Goal: Task Accomplishment & Management: Complete application form

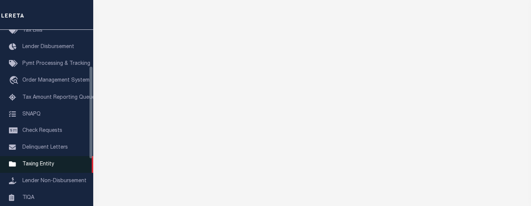
scroll to position [75, 0]
click at [43, 166] on span "Taxing Entity" at bounding box center [38, 163] width 32 height 5
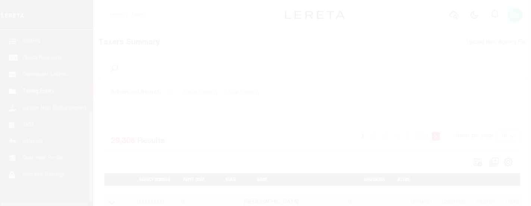
scroll to position [157, 0]
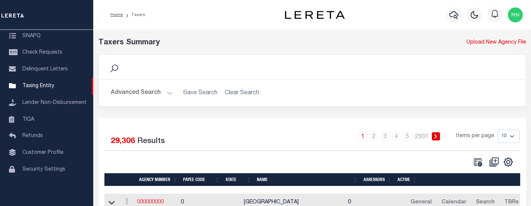
click at [156, 204] on link "000000000" at bounding box center [150, 202] width 27 height 5
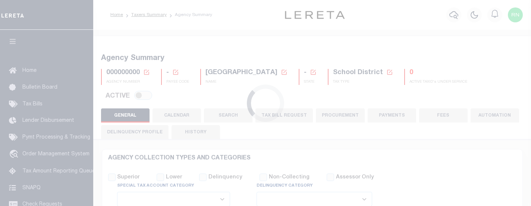
select select
click at [148, 70] on icon at bounding box center [146, 72] width 7 height 7
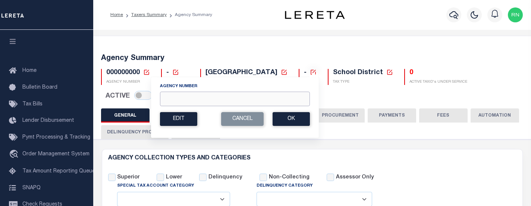
click at [197, 100] on input "Agency Number" at bounding box center [235, 99] width 150 height 15
type input "420840000"
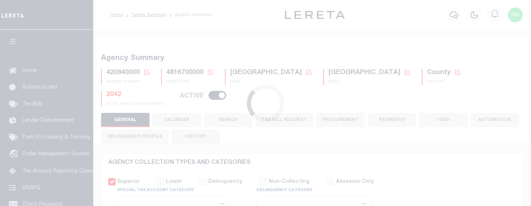
select select
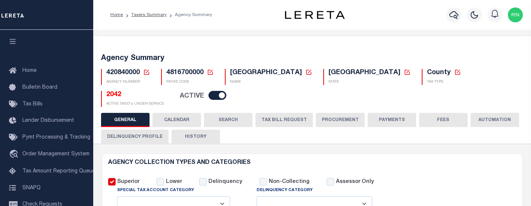
click at [299, 117] on button "TAX BILL REQUEST" at bounding box center [284, 120] width 57 height 14
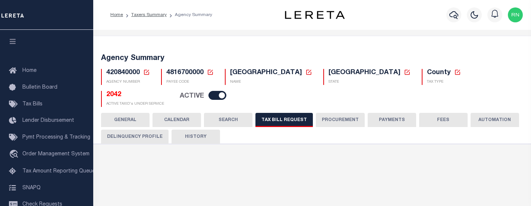
select select "28"
checkbox input "false"
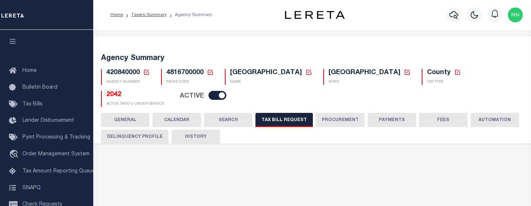
select select "22"
select select "true"
select select "14"
select select
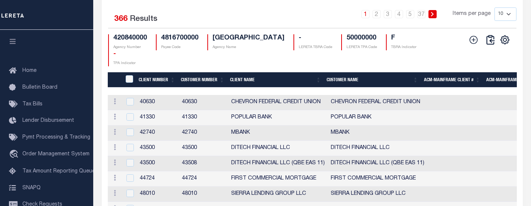
scroll to position [983, 0]
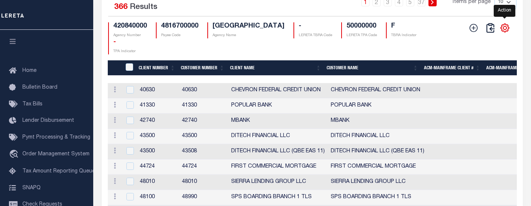
click at [506, 32] on icon "" at bounding box center [505, 28] width 8 height 8
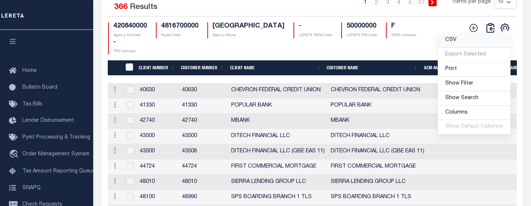
click at [448, 43] on span "CSV" at bounding box center [451, 39] width 11 height 5
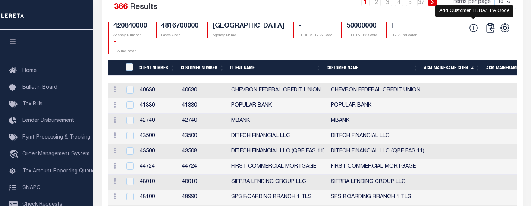
click at [472, 33] on icon at bounding box center [474, 28] width 10 height 10
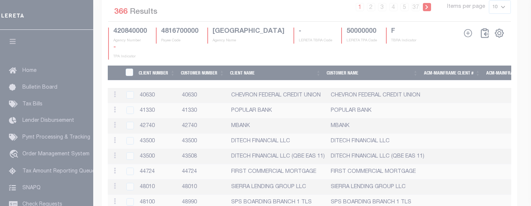
scroll to position [973, 0]
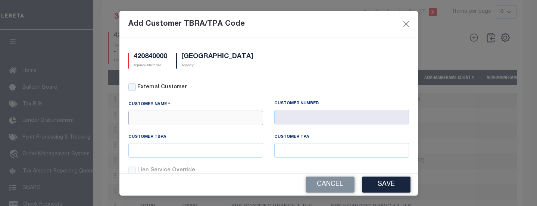
click at [219, 115] on input "text" at bounding box center [195, 118] width 135 height 15
click at [403, 20] on button "Close" at bounding box center [406, 24] width 10 height 10
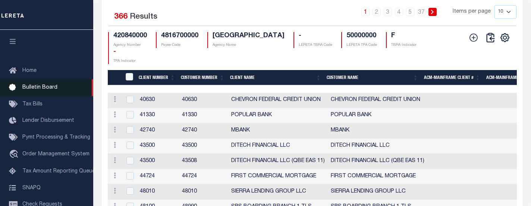
scroll to position [824, 0]
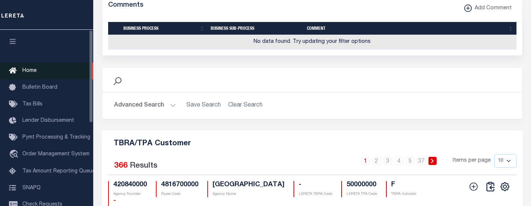
click at [32, 73] on span "Home" at bounding box center [29, 70] width 14 height 5
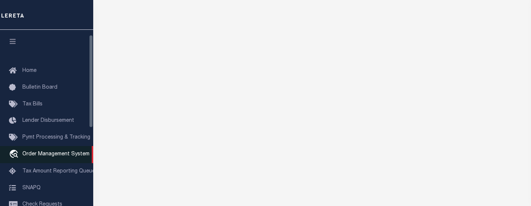
scroll to position [112, 0]
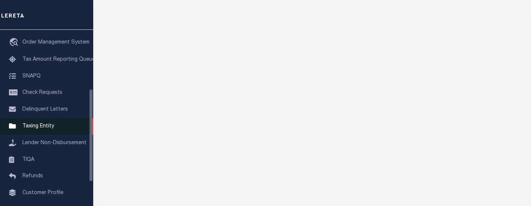
click at [44, 129] on span "Taxing Entity" at bounding box center [38, 126] width 32 height 5
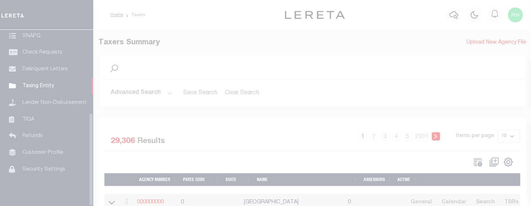
scroll to position [157, 0]
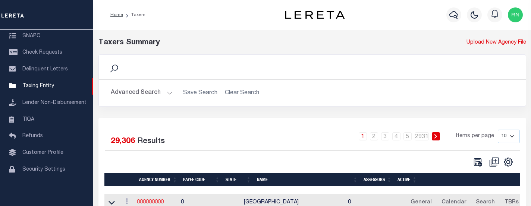
click at [158, 202] on link "000000000" at bounding box center [150, 202] width 27 height 5
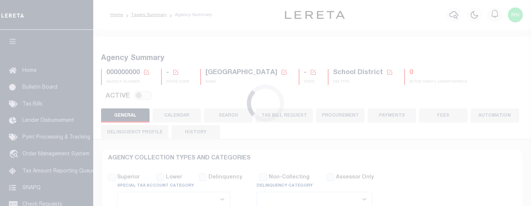
select select
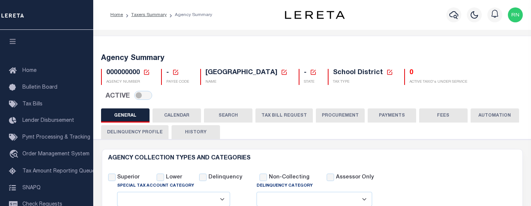
click at [147, 74] on icon at bounding box center [146, 72] width 7 height 7
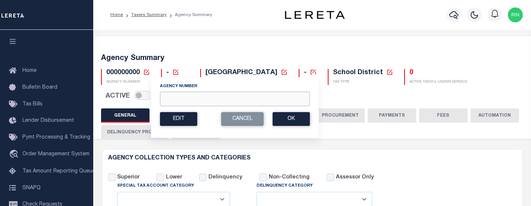
click at [205, 95] on input "Agency Number" at bounding box center [235, 99] width 150 height 15
type input "420840000"
click at [277, 118] on button "Ok" at bounding box center [291, 119] width 37 height 14
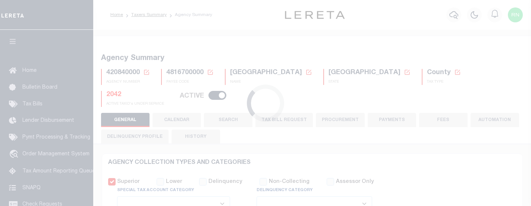
select select
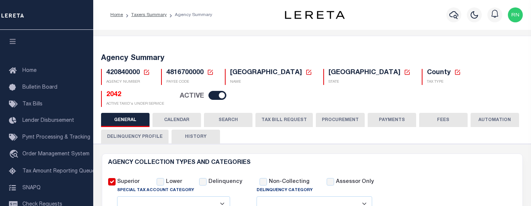
drag, startPoint x: 274, startPoint y: 115, endPoint x: 278, endPoint y: 111, distance: 5.6
click at [274, 115] on button "TAX BILL REQUEST" at bounding box center [284, 120] width 57 height 14
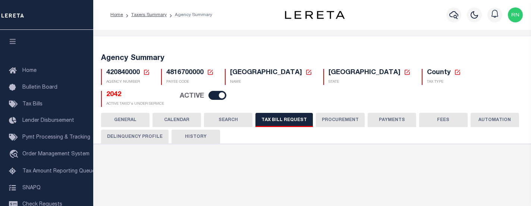
select select "28"
checkbox input "false"
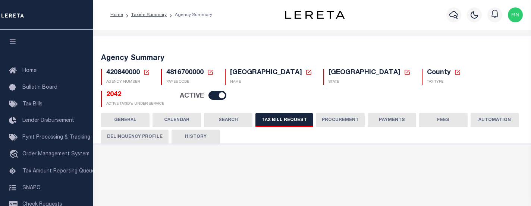
select select "22"
select select "true"
select select "14"
select select
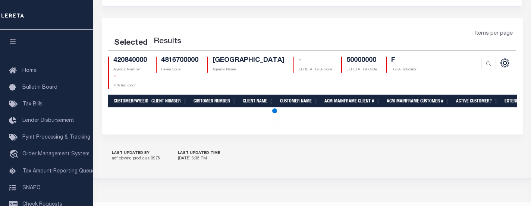
scroll to position [951, 0]
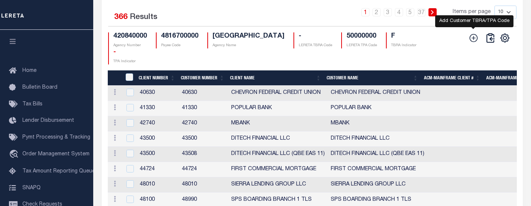
click at [473, 42] on icon at bounding box center [474, 38] width 8 height 8
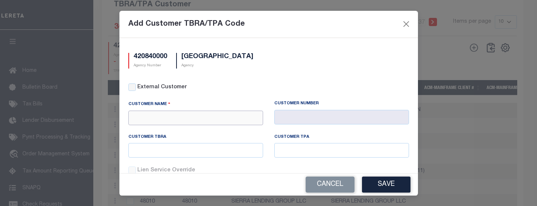
click at [211, 118] on input "text" at bounding box center [195, 118] width 135 height 15
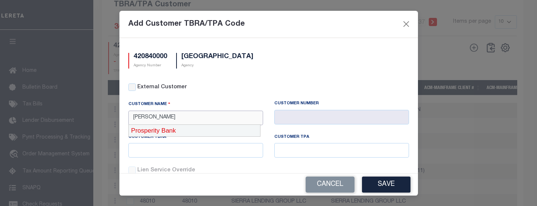
click at [203, 131] on div "Prosperity Bank" at bounding box center [194, 131] width 131 height 12
type input "Prosperity Bank"
type input "1055"
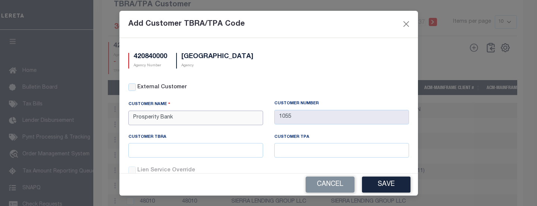
type input "Prosperity Bank"
click at [215, 151] on input "text" at bounding box center [195, 150] width 135 height 15
type input "6001055"
click at [377, 179] on button "Save" at bounding box center [386, 185] width 49 height 16
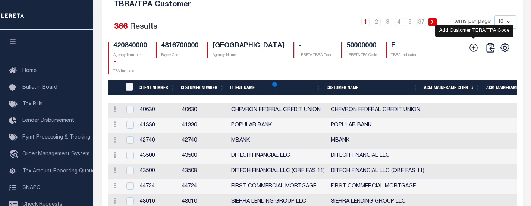
click at [472, 53] on icon at bounding box center [474, 48] width 10 height 10
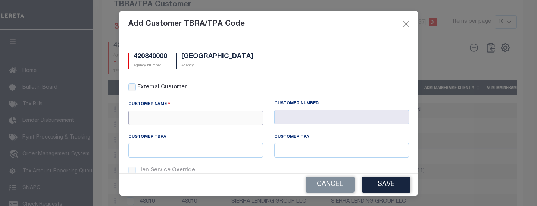
click at [213, 114] on input "text" at bounding box center [195, 118] width 135 height 15
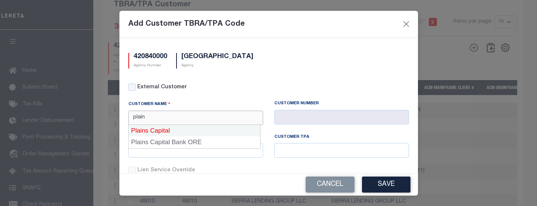
click at [171, 131] on div "Plains Capital" at bounding box center [194, 131] width 131 height 12
type input "Plains Capital"
type input "1061"
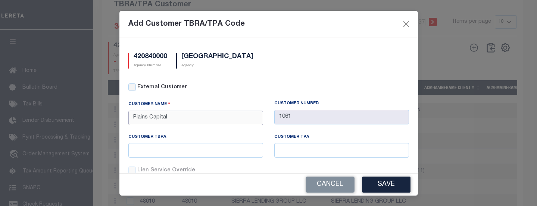
type input "Plains Capital"
click at [183, 145] on input "text" at bounding box center [195, 150] width 135 height 15
type input "6001061"
click at [394, 182] on button "Save" at bounding box center [386, 185] width 49 height 16
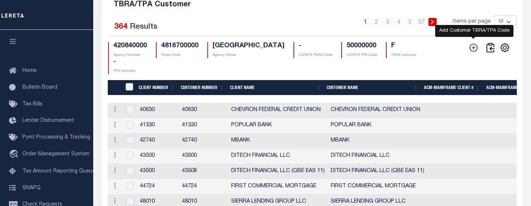
click at [471, 53] on icon at bounding box center [474, 48] width 10 height 10
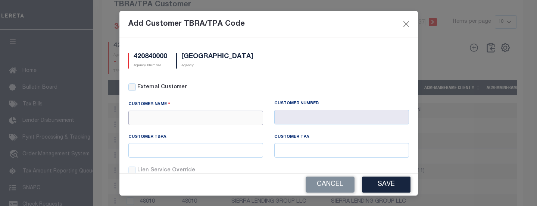
click at [212, 119] on input "text" at bounding box center [195, 118] width 135 height 15
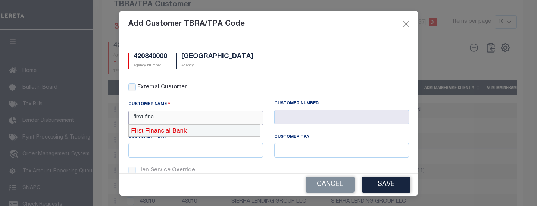
click at [209, 132] on div "First Financial Bank" at bounding box center [194, 131] width 131 height 12
type input "First Financial Bank"
type input "1063"
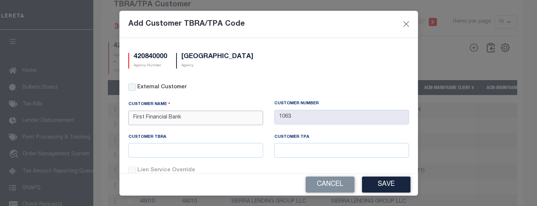
type input "First Financial Bank"
click at [204, 147] on input "text" at bounding box center [195, 150] width 135 height 15
type input "6001063"
click at [383, 180] on button "Save" at bounding box center [386, 185] width 49 height 16
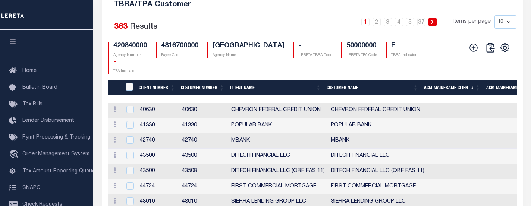
click at [479, 53] on button at bounding box center [474, 48] width 16 height 10
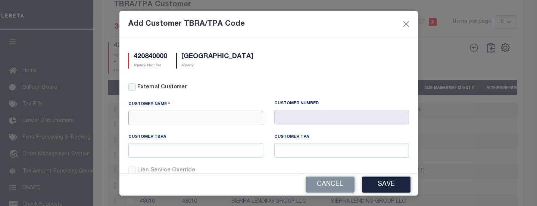
click at [221, 122] on input "text" at bounding box center [195, 118] width 135 height 15
click at [199, 128] on div "b1Bank" at bounding box center [194, 131] width 131 height 12
type input "b1Bank"
type input "1078"
type input "b1Bank"
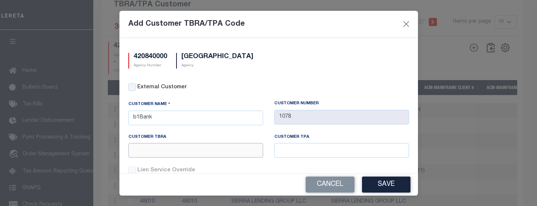
click at [203, 149] on input "text" at bounding box center [195, 150] width 135 height 15
type input "6001078"
click at [367, 181] on button "Save" at bounding box center [386, 185] width 49 height 16
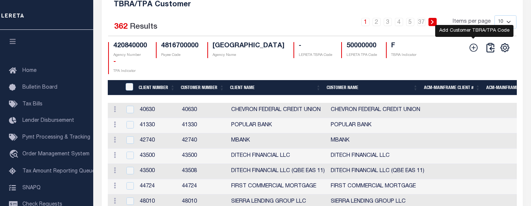
click at [473, 53] on icon at bounding box center [474, 48] width 10 height 10
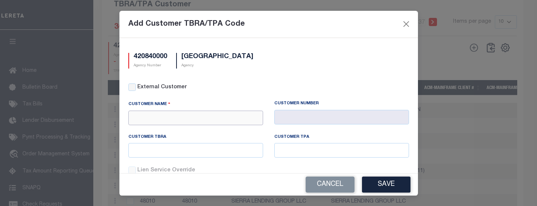
click at [227, 117] on input "text" at bounding box center [195, 118] width 135 height 15
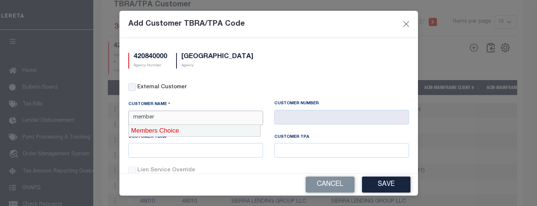
click at [226, 125] on div "Members Choice" at bounding box center [194, 131] width 131 height 12
type input "Members Choice"
type input "1079"
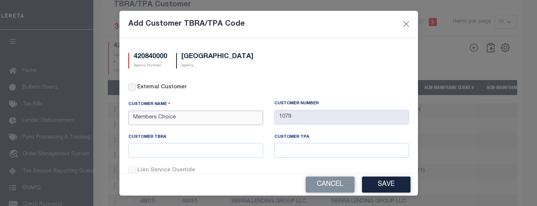
type input "Members Choice"
click at [212, 149] on input "text" at bounding box center [195, 150] width 135 height 15
type input "6001079"
click at [241, 175] on div "Cancel Save" at bounding box center [268, 185] width 299 height 22
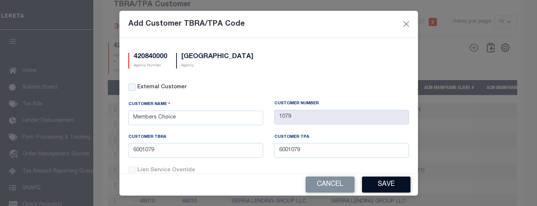
click at [379, 186] on button "Save" at bounding box center [386, 185] width 49 height 16
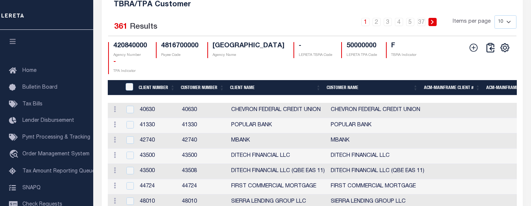
click at [475, 52] on icon at bounding box center [474, 48] width 8 height 8
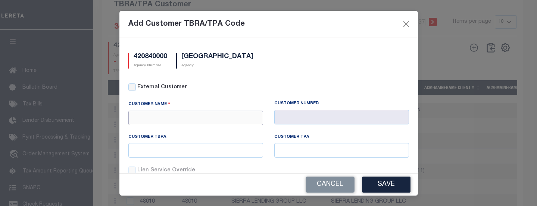
click at [187, 119] on input "text" at bounding box center [195, 118] width 135 height 15
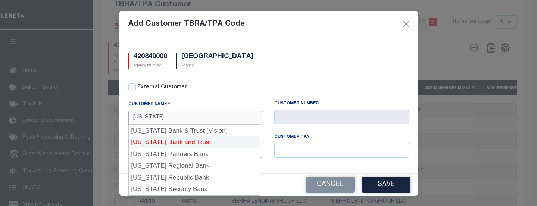
click at [177, 140] on div "Texas Bank and Trust" at bounding box center [194, 143] width 131 height 12
type input "Texas Bank and Trust"
type input "1085"
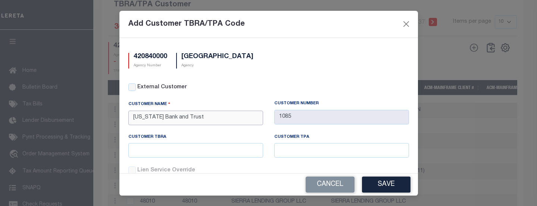
type input "Texas Bank and Trust"
click at [177, 150] on input "text" at bounding box center [195, 150] width 135 height 15
type input "6001085"
click at [378, 183] on button "Save" at bounding box center [386, 185] width 49 height 16
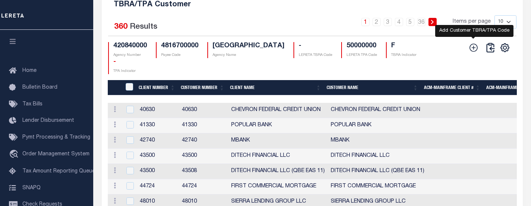
click at [475, 53] on icon at bounding box center [474, 48] width 10 height 10
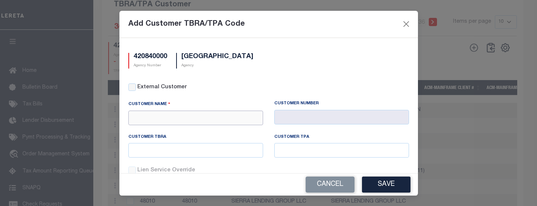
click at [179, 119] on input "text" at bounding box center [195, 118] width 135 height 15
click at [178, 130] on div "City Bank" at bounding box center [194, 131] width 131 height 12
type input "City Bank"
type input "1096"
type input "City Bank"
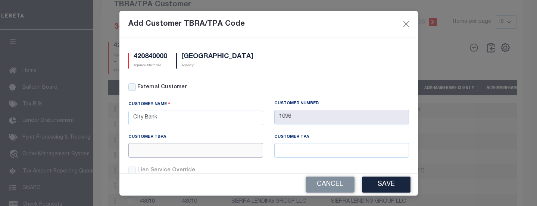
click at [187, 152] on input "text" at bounding box center [195, 150] width 135 height 15
type input "6001096"
click at [398, 180] on button "Save" at bounding box center [386, 185] width 49 height 16
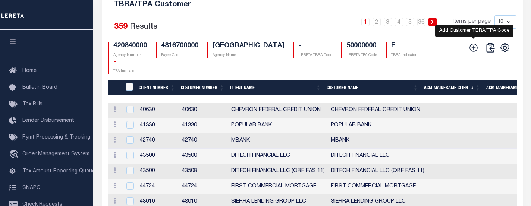
click at [477, 53] on icon at bounding box center [474, 48] width 10 height 10
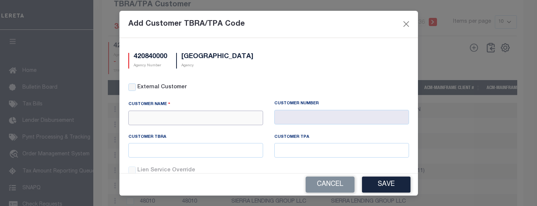
click at [223, 117] on input "text" at bounding box center [195, 118] width 135 height 15
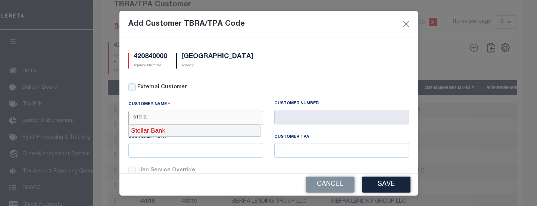
click at [199, 130] on div "Stellar Bank" at bounding box center [194, 131] width 131 height 12
type input "Stellar Bank"
type input "1103"
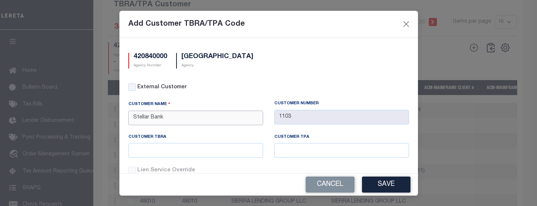
type input "Stellar Bank"
click at [188, 151] on input "text" at bounding box center [195, 150] width 135 height 15
type input "6001103"
click at [389, 185] on button "Save" at bounding box center [386, 185] width 49 height 16
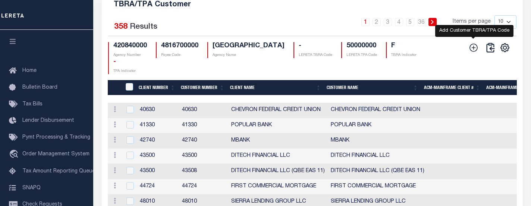
click at [474, 52] on icon at bounding box center [474, 48] width 8 height 8
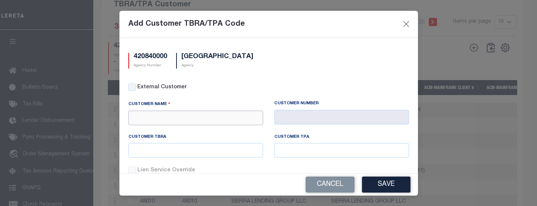
click at [208, 119] on input "text" at bounding box center [195, 118] width 135 height 15
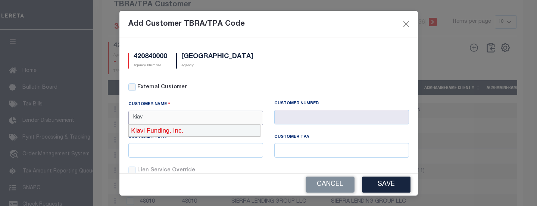
click at [203, 129] on div "Kiavi Funding, Inc." at bounding box center [194, 131] width 131 height 12
type input "Kiavi Funding, Inc."
type input "1110"
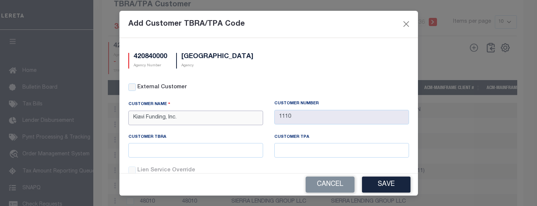
type input "Kiavi Funding, Inc."
click at [196, 153] on input "text" at bounding box center [195, 150] width 135 height 15
type input "1"
type input "6001103"
type input "6"
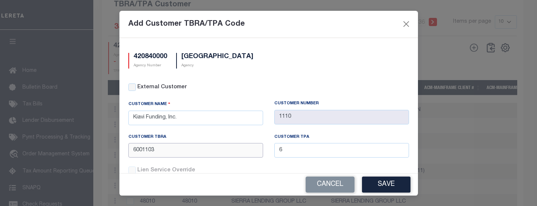
click at [196, 153] on input "6001103" at bounding box center [195, 150] width 135 height 15
type input "6001110"
click at [380, 184] on button "Save" at bounding box center [386, 185] width 49 height 16
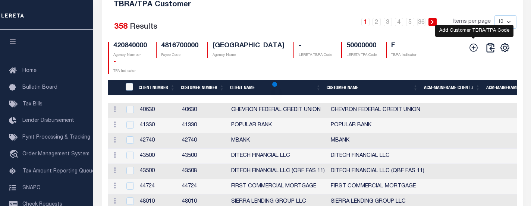
click at [472, 52] on icon at bounding box center [474, 48] width 8 height 8
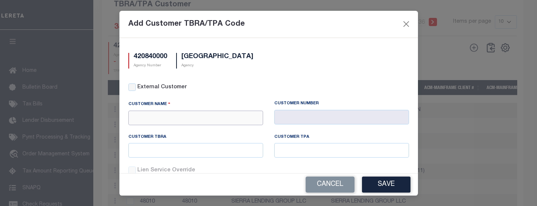
click at [232, 121] on input "text" at bounding box center [195, 118] width 135 height 15
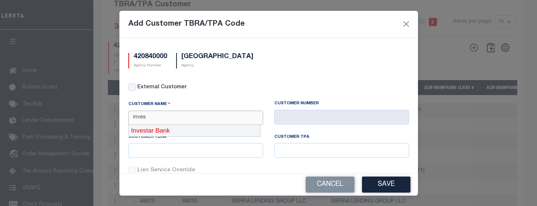
click at [227, 127] on div "Investar Bank" at bounding box center [194, 131] width 131 height 12
type input "Investar Bank"
type input "2130"
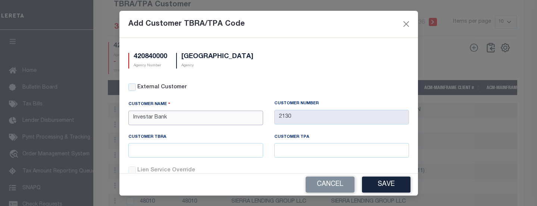
type input "Investar Bank"
click at [210, 147] on input "text" at bounding box center [195, 150] width 135 height 15
click at [209, 147] on input "600" at bounding box center [195, 150] width 135 height 15
type input "6002130"
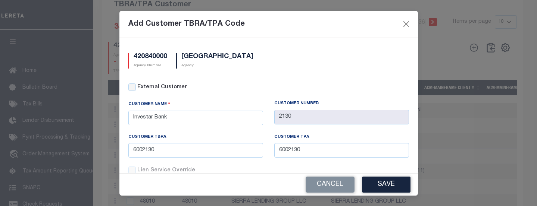
click at [396, 176] on div "Cancel Save" at bounding box center [268, 185] width 299 height 22
click at [392, 179] on button "Save" at bounding box center [386, 185] width 49 height 16
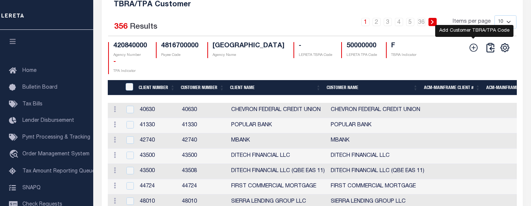
click at [472, 53] on icon at bounding box center [474, 48] width 10 height 10
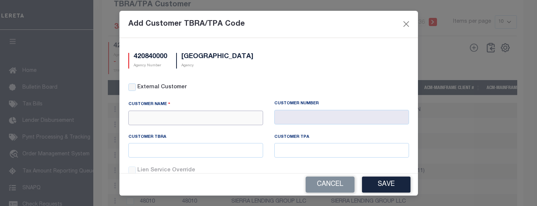
click at [201, 120] on input "text" at bounding box center [195, 118] width 135 height 15
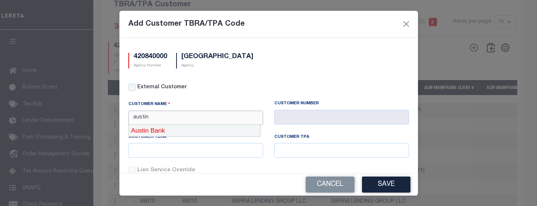
click at [192, 131] on div "Austin Bank" at bounding box center [194, 131] width 131 height 12
type input "Austin Bank"
type input "2135"
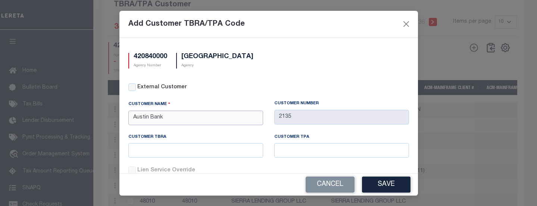
type input "Austin Bank"
click at [190, 144] on input "text" at bounding box center [195, 150] width 135 height 15
type input "6002135"
click at [375, 183] on button "Save" at bounding box center [386, 185] width 49 height 16
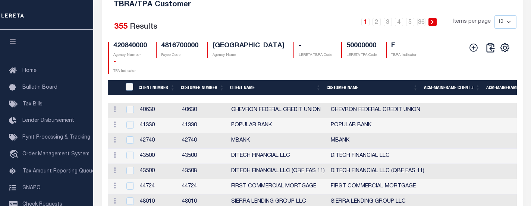
click at [477, 53] on icon at bounding box center [474, 48] width 10 height 10
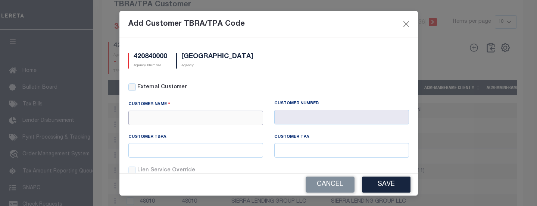
click at [229, 120] on input "text" at bounding box center [195, 118] width 135 height 15
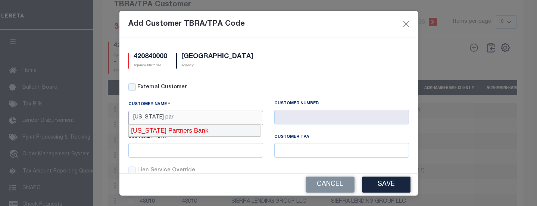
click at [205, 128] on div "Texas Partners Bank" at bounding box center [194, 131] width 131 height 12
type input "Texas Partners Bank"
type input "2154"
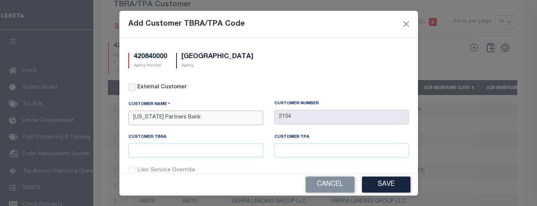
type input "Texas Partners Bank"
click at [203, 147] on input "text" at bounding box center [195, 150] width 135 height 15
type input "6002154"
click at [387, 187] on button "Save" at bounding box center [386, 185] width 49 height 16
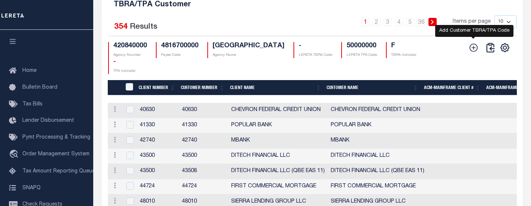
click at [473, 52] on icon at bounding box center [474, 48] width 8 height 8
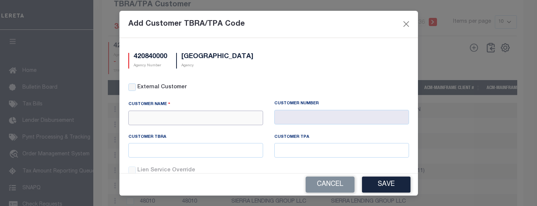
click at [235, 119] on input "text" at bounding box center [195, 118] width 135 height 15
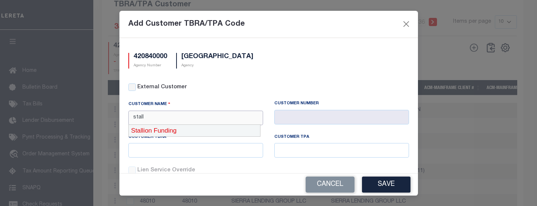
click at [225, 132] on div "Stallion Funding" at bounding box center [194, 131] width 131 height 12
type input "Stallion Funding"
type input "2165"
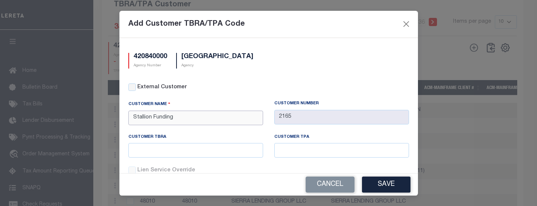
type input "Stallion Funding"
click at [216, 149] on input "text" at bounding box center [195, 150] width 135 height 15
type input "6002165"
click at [373, 186] on button "Save" at bounding box center [386, 185] width 49 height 16
